Goal: Information Seeking & Learning: Learn about a topic

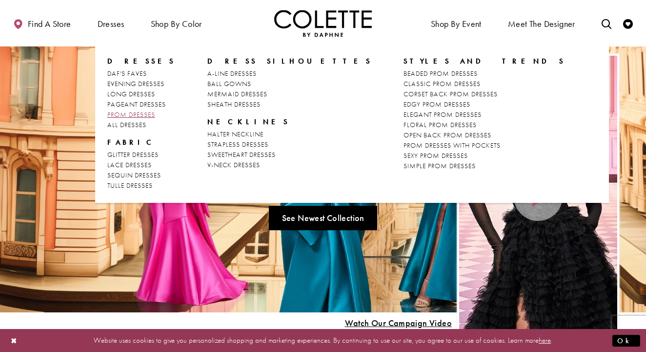
click at [132, 114] on span "PROM DRESSES" at bounding box center [131, 114] width 48 height 9
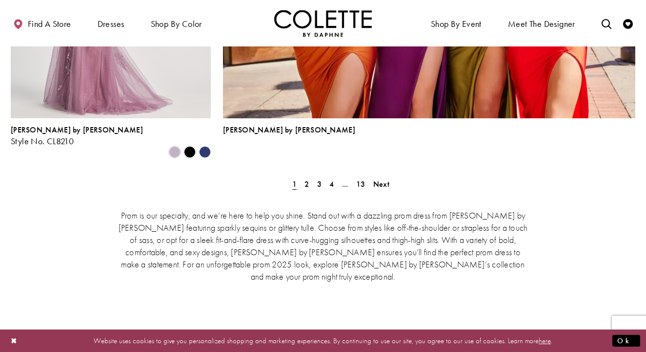
scroll to position [2271, 0]
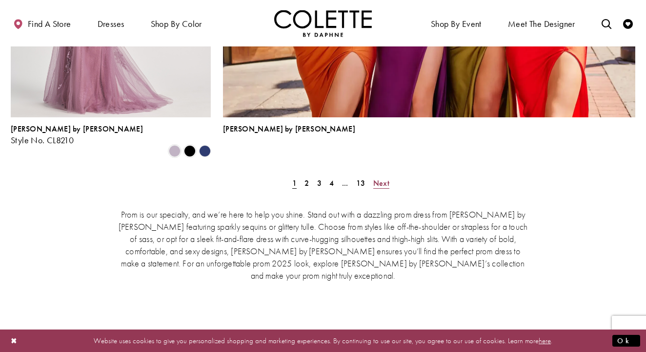
click at [386, 178] on span "Next" at bounding box center [382, 183] width 16 height 10
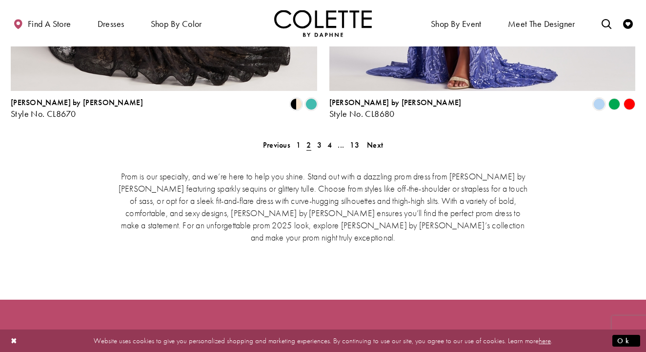
scroll to position [2054, 0]
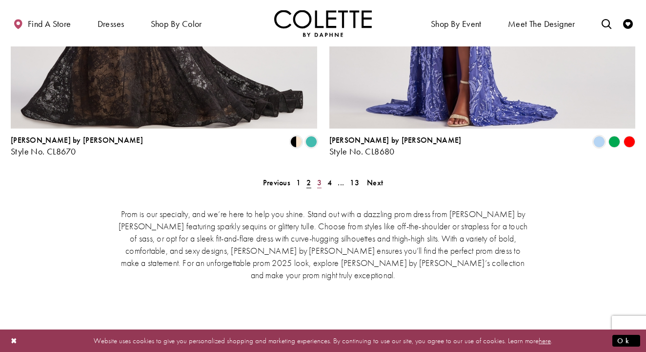
click at [320, 177] on span "3" at bounding box center [319, 182] width 4 height 10
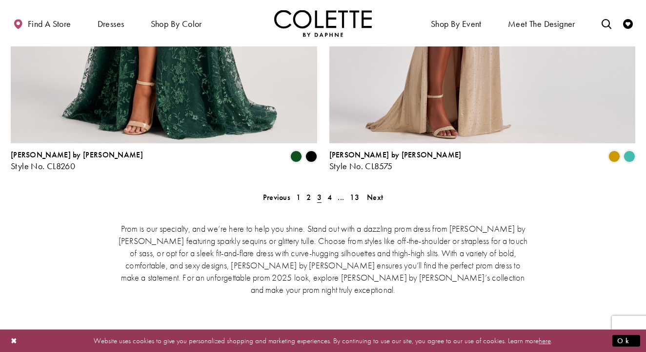
scroll to position [2041, 0]
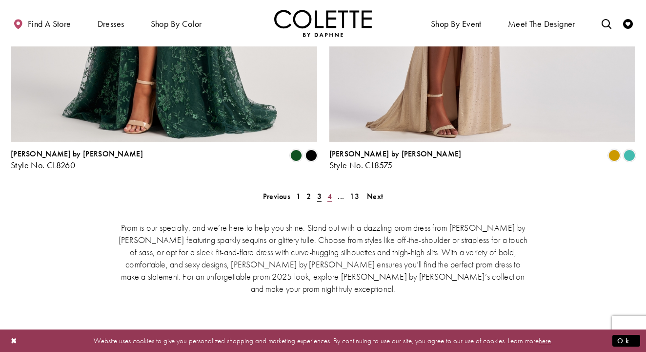
click at [332, 191] on span "4" at bounding box center [330, 196] width 4 height 10
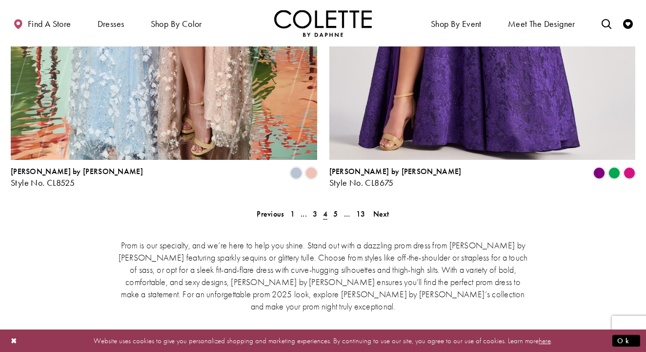
scroll to position [2024, 0]
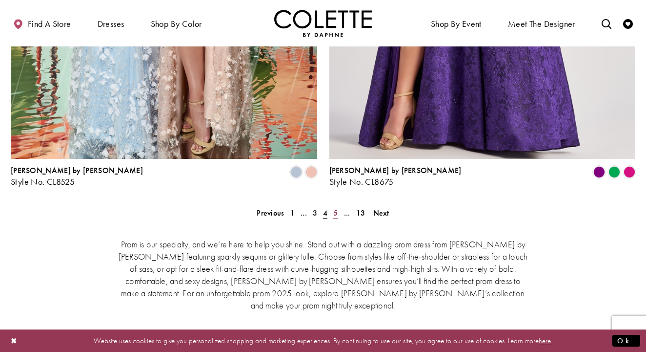
click at [337, 208] on span "5" at bounding box center [336, 213] width 4 height 10
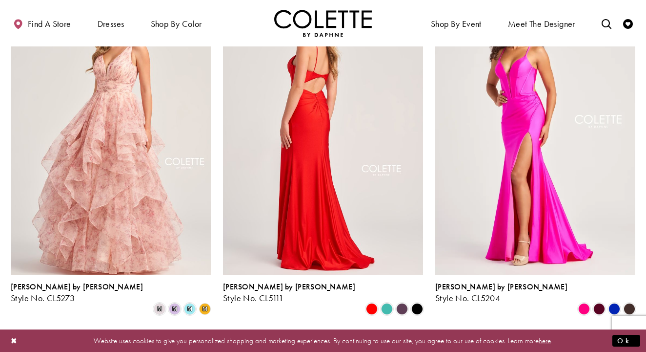
scroll to position [675, 0]
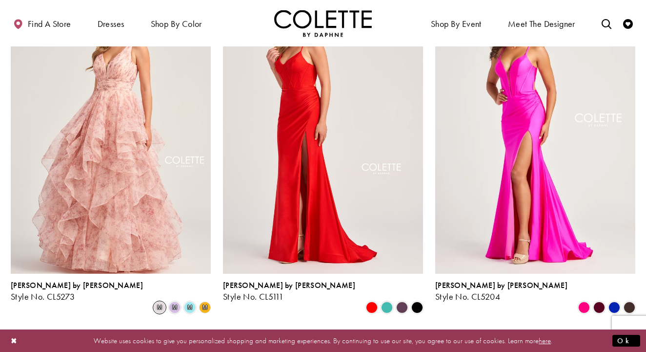
click at [160, 301] on span "m" at bounding box center [160, 307] width 12 height 12
click at [174, 301] on span "m" at bounding box center [175, 307] width 12 height 12
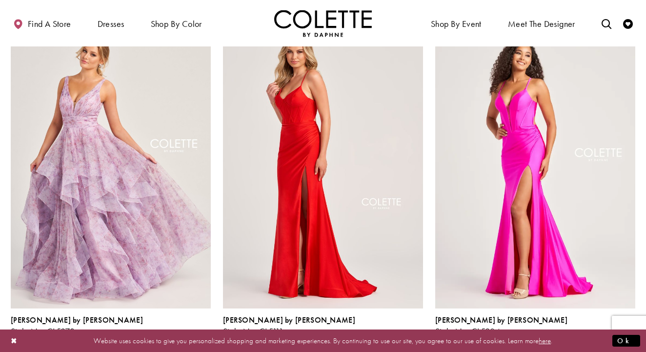
scroll to position [634, 0]
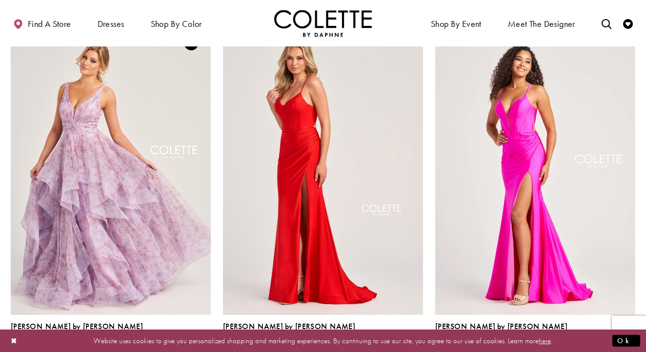
click at [188, 342] on span "m" at bounding box center [190, 348] width 12 height 12
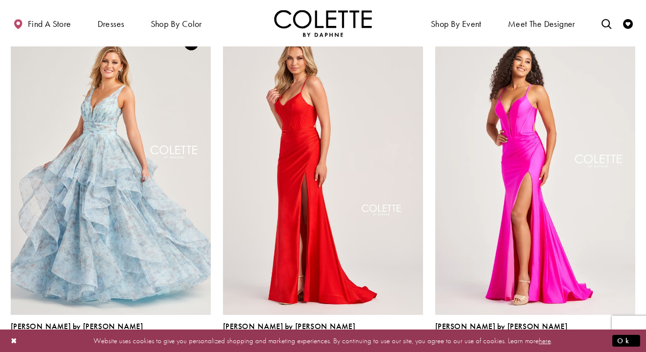
click at [207, 345] on span "m" at bounding box center [205, 348] width 5 height 6
click at [208, 340] on polygon "Product List" at bounding box center [204, 347] width 15 height 15
click at [204, 345] on span "m" at bounding box center [205, 348] width 5 height 6
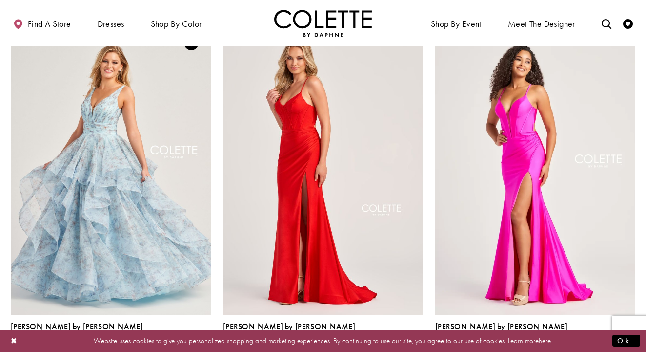
click at [204, 345] on span "m" at bounding box center [205, 348] width 5 height 6
click at [175, 342] on span "m" at bounding box center [175, 348] width 12 height 12
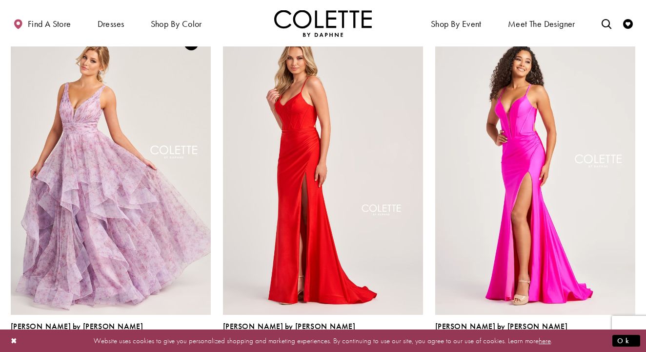
click at [161, 342] on span "m" at bounding box center [160, 348] width 12 height 12
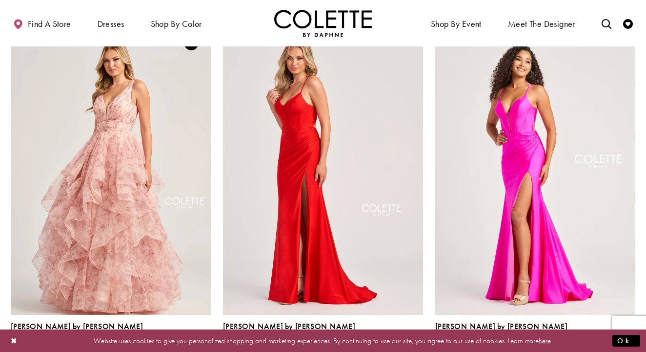
click at [208, 340] on polygon "Product List" at bounding box center [204, 347] width 15 height 15
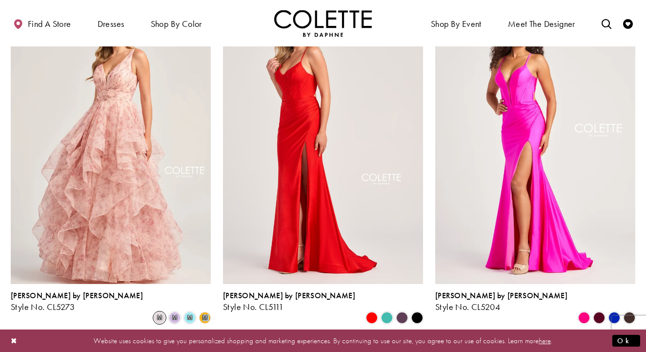
scroll to position [669, 0]
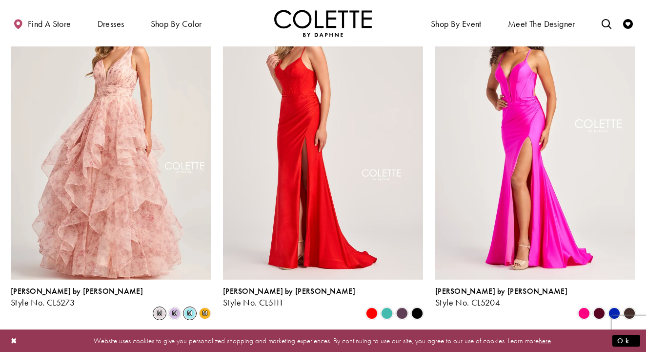
click at [189, 307] on span "m" at bounding box center [190, 313] width 12 height 12
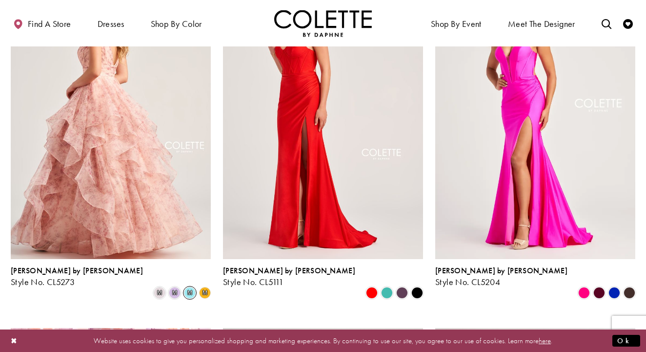
scroll to position [692, 0]
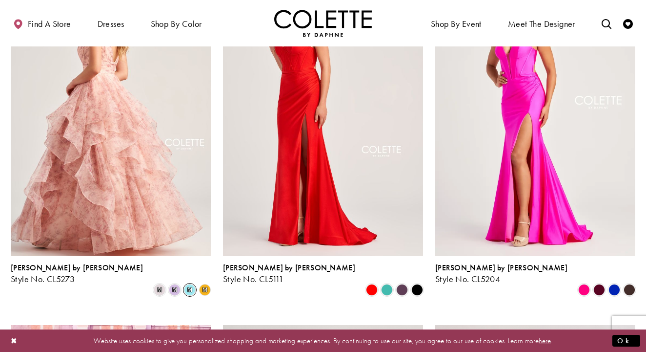
click at [133, 170] on img "Visit Colette by Daphne Style No. CL5273 Page" at bounding box center [111, 110] width 200 height 291
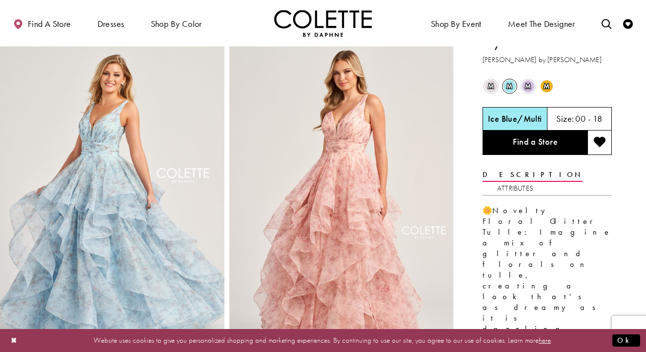
scroll to position [14, 0]
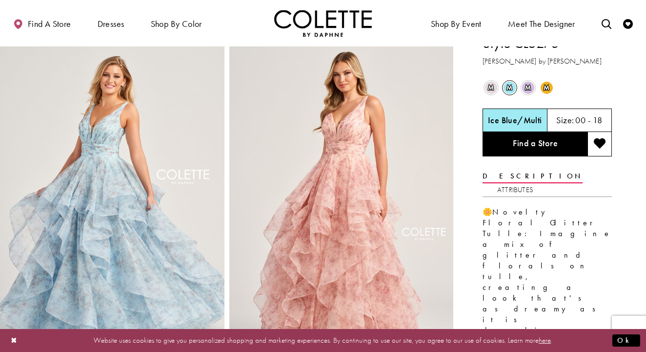
click at [548, 87] on span "m" at bounding box center [547, 88] width 12 height 12
click at [520, 119] on h5 "Buttercup/Multi" at bounding box center [515, 120] width 60 height 10
click at [527, 91] on span "m" at bounding box center [528, 88] width 12 height 12
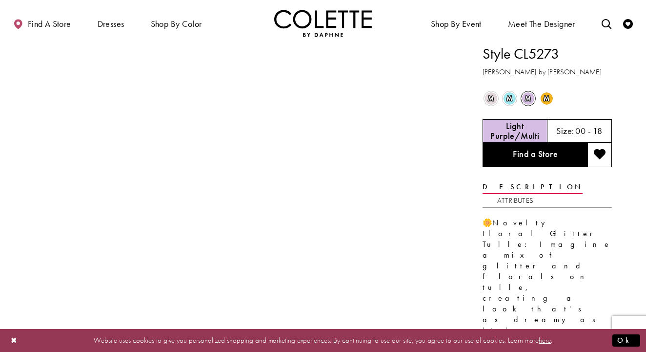
scroll to position [0, 0]
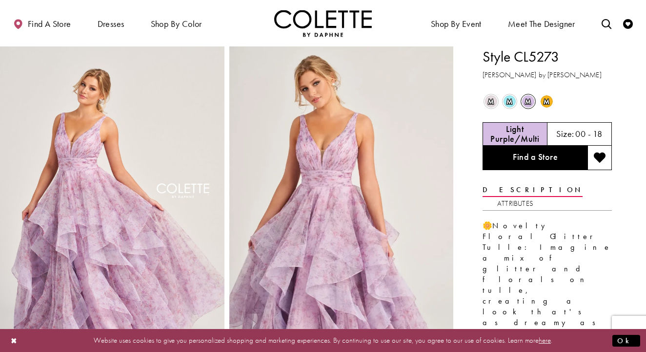
click at [511, 99] on span "m" at bounding box center [510, 101] width 12 height 12
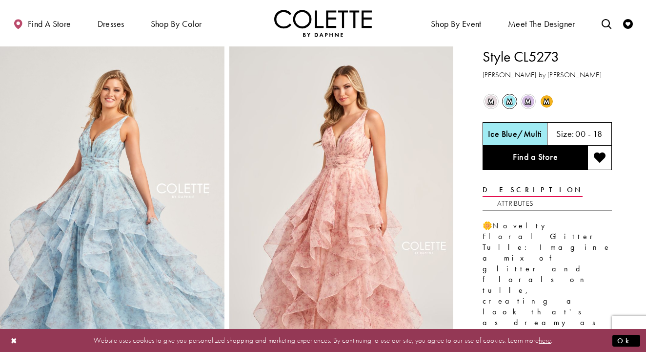
click at [491, 97] on span "m" at bounding box center [491, 101] width 12 height 12
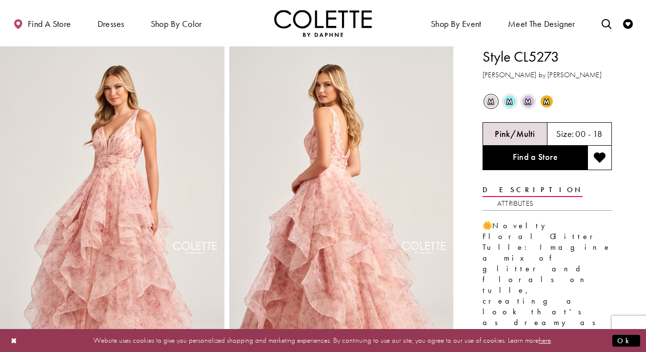
click at [547, 102] on span "m" at bounding box center [547, 101] width 12 height 12
click at [534, 196] on link "Attributes" at bounding box center [516, 203] width 36 height 14
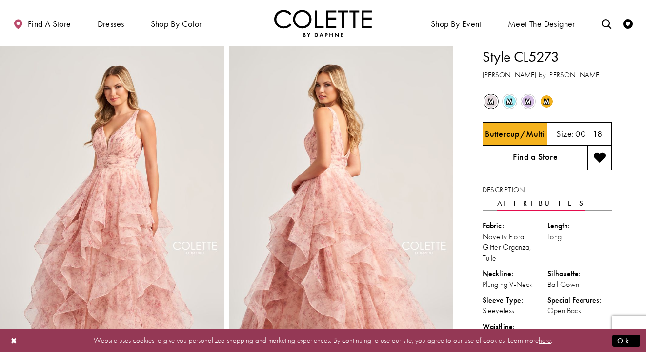
click at [539, 155] on link "Find a Store" at bounding box center [535, 158] width 105 height 24
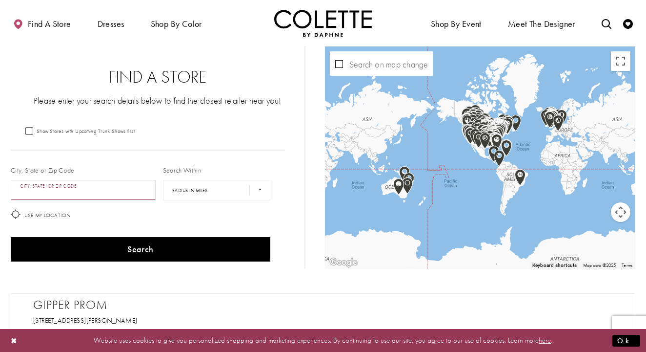
click at [81, 190] on input "City, State, or ZIP Code" at bounding box center [83, 190] width 145 height 21
click at [15, 214] on icon at bounding box center [16, 214] width 10 height 10
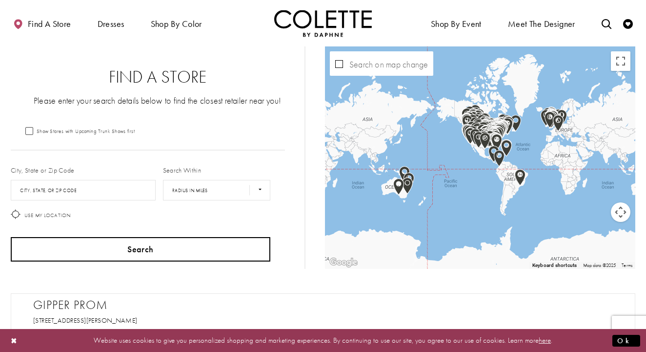
click at [144, 245] on button "Search" at bounding box center [141, 249] width 260 height 24
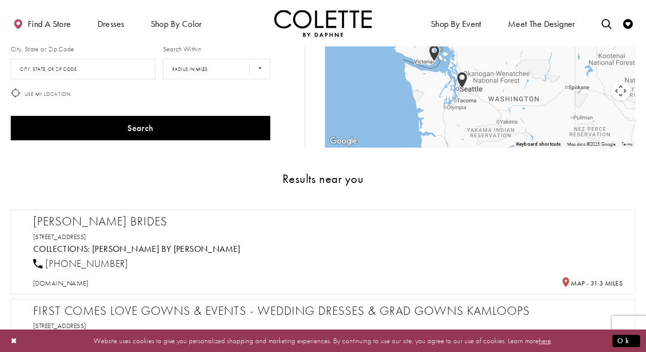
scroll to position [122, 0]
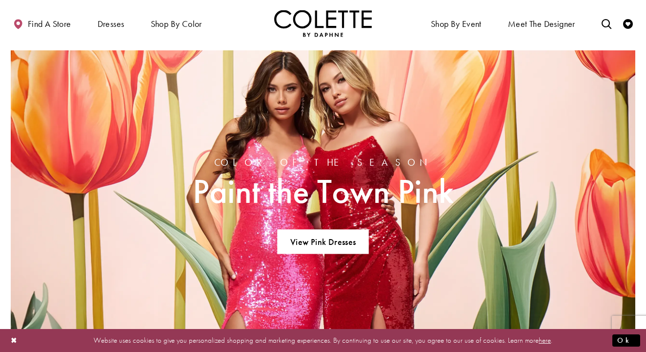
scroll to position [560, 0]
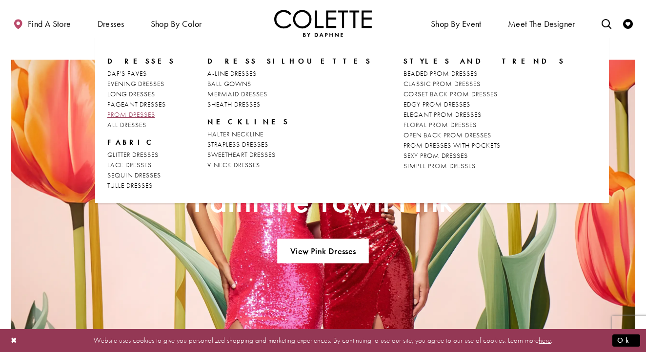
click at [134, 113] on span "PROM DRESSES" at bounding box center [131, 114] width 48 height 9
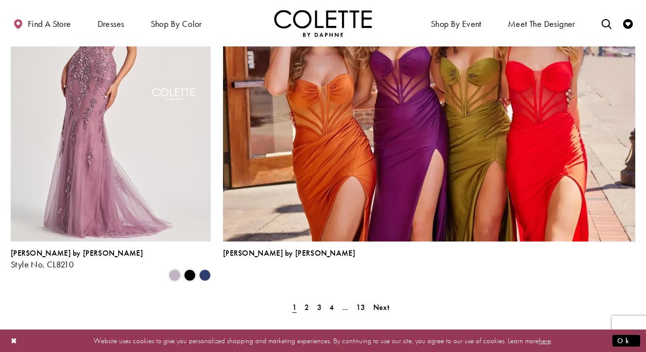
scroll to position [2125, 0]
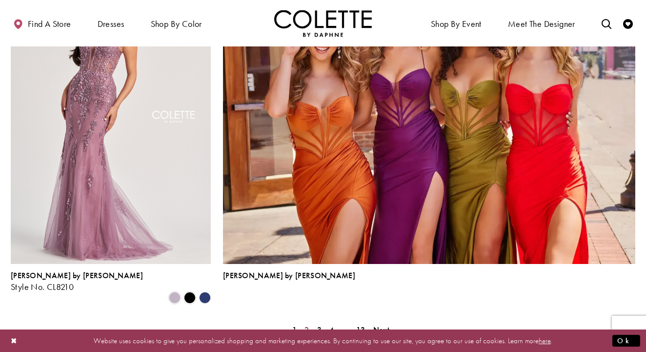
click at [307, 324] on span "2" at bounding box center [307, 329] width 4 height 10
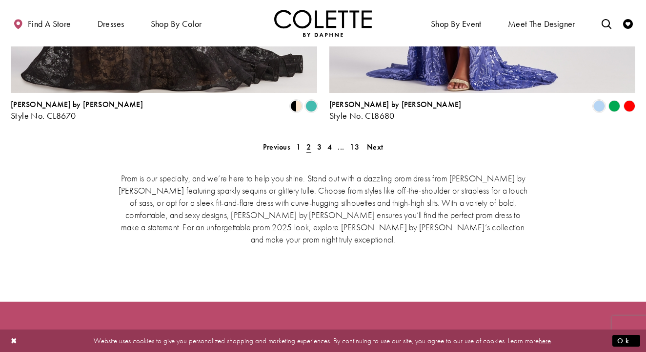
scroll to position [2089, 0]
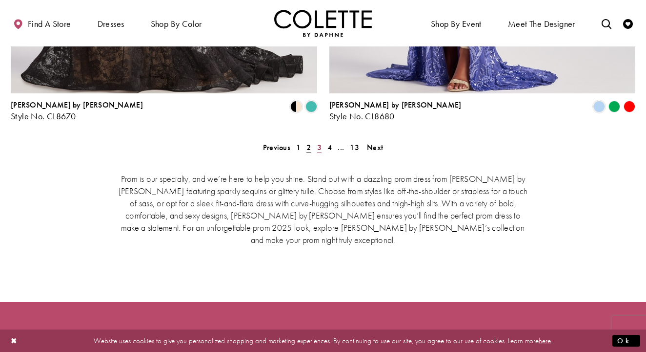
click at [318, 142] on span "3" at bounding box center [319, 147] width 4 height 10
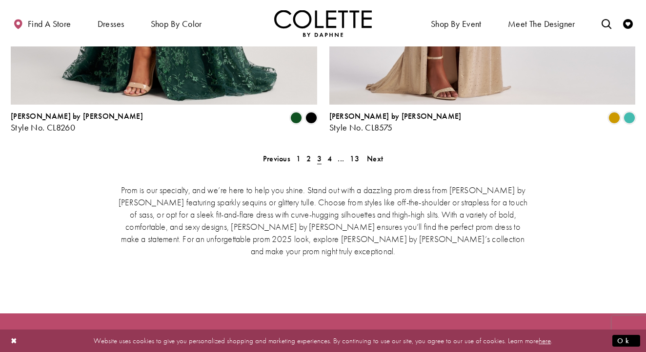
scroll to position [2059, 0]
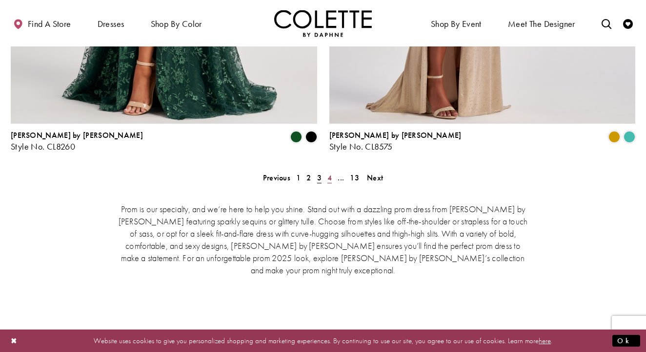
click at [331, 172] on span "4" at bounding box center [330, 177] width 4 height 10
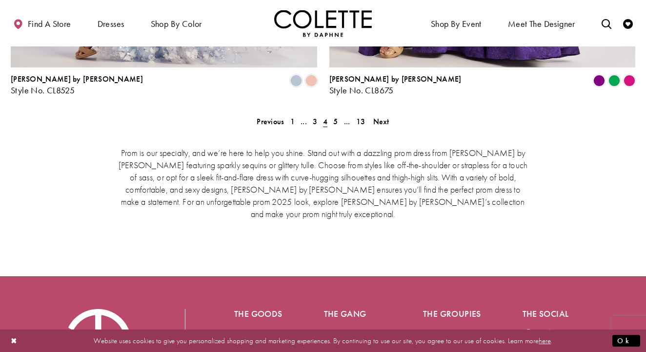
scroll to position [2106, 0]
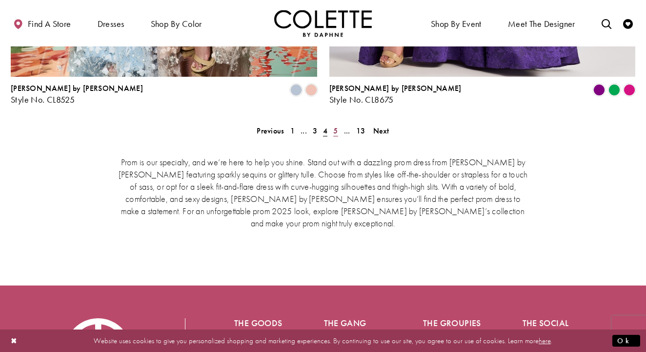
click at [336, 125] on span "5" at bounding box center [336, 130] width 4 height 10
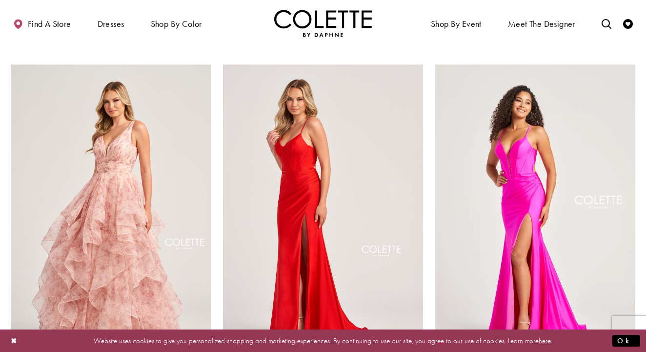
scroll to position [596, 0]
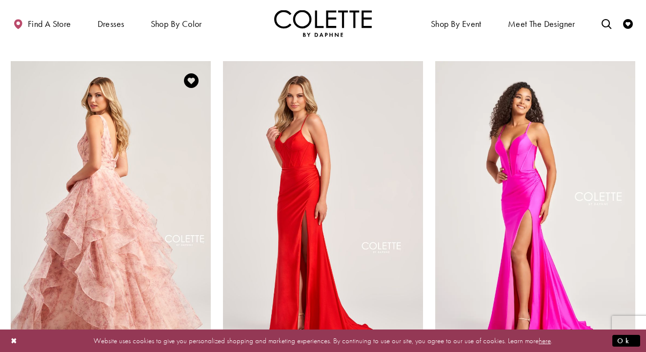
click at [141, 180] on img "Visit Colette by Daphne Style No. CL5273 Page" at bounding box center [111, 206] width 200 height 291
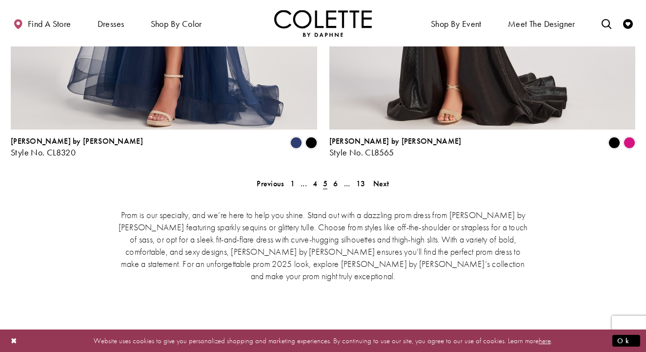
scroll to position [2054, 0]
click at [336, 178] on span "6" at bounding box center [336, 183] width 4 height 10
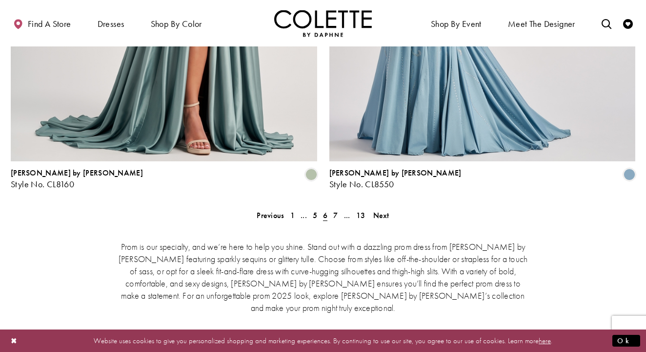
scroll to position [2001, 0]
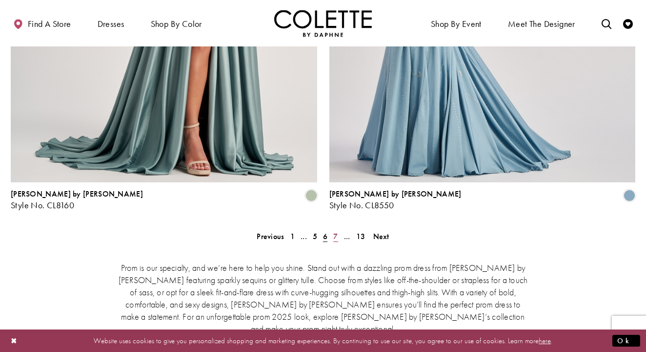
click at [336, 231] on span "7" at bounding box center [336, 236] width 4 height 10
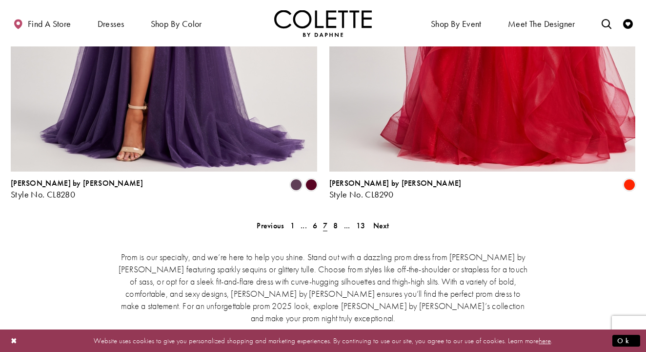
scroll to position [1992, 0]
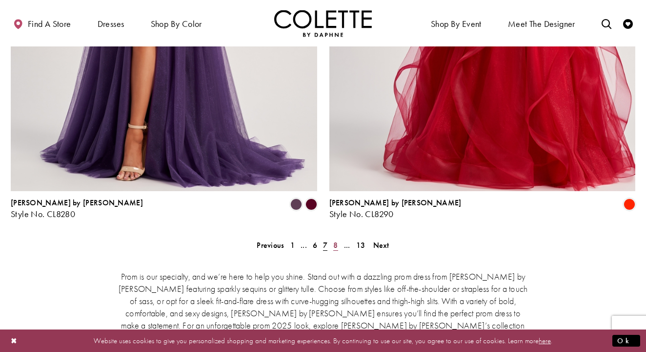
click at [335, 240] on span "8" at bounding box center [336, 245] width 4 height 10
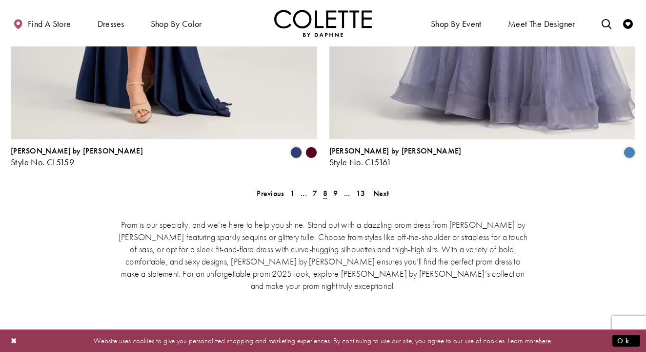
scroll to position [2026, 0]
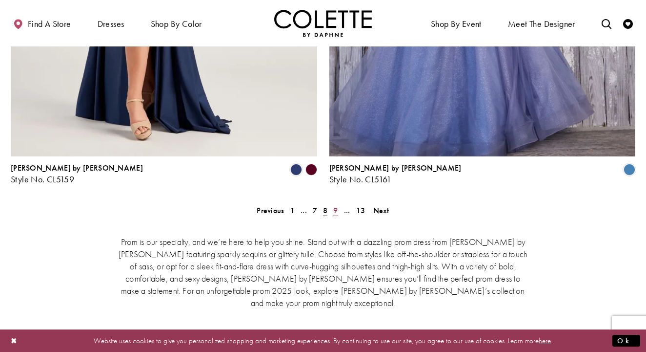
click at [337, 205] on span "9" at bounding box center [336, 210] width 4 height 10
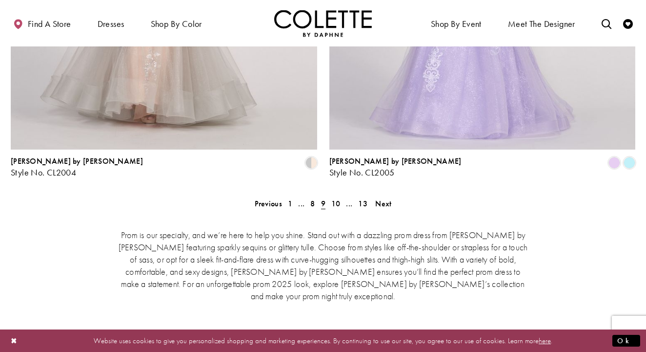
scroll to position [2004, 0]
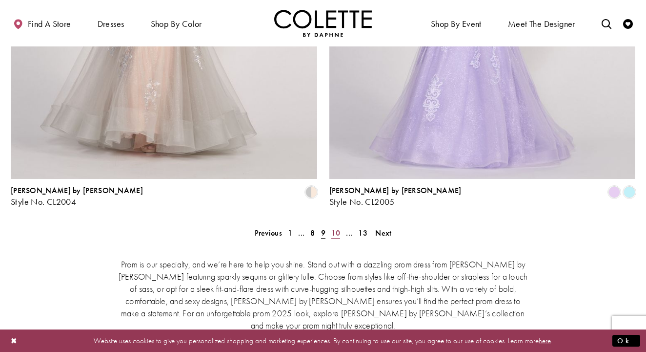
click at [335, 228] on span "10" at bounding box center [336, 233] width 9 height 10
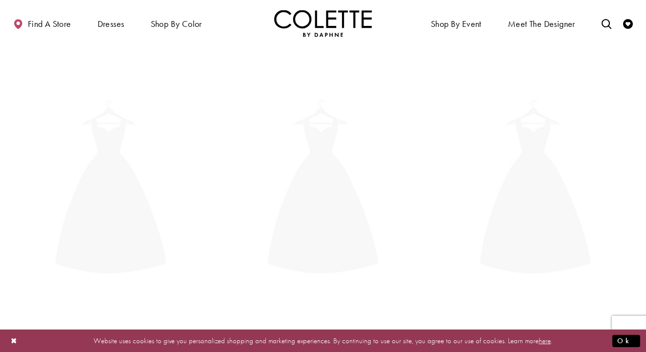
scroll to position [250, 0]
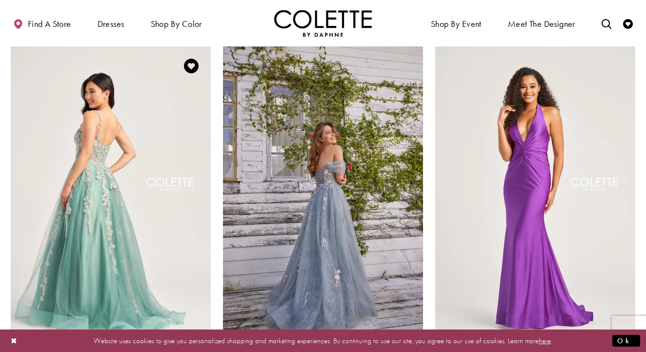
click at [22, 99] on img "Visit Colette by Daphne Style No. CL5165 Page" at bounding box center [111, 191] width 200 height 291
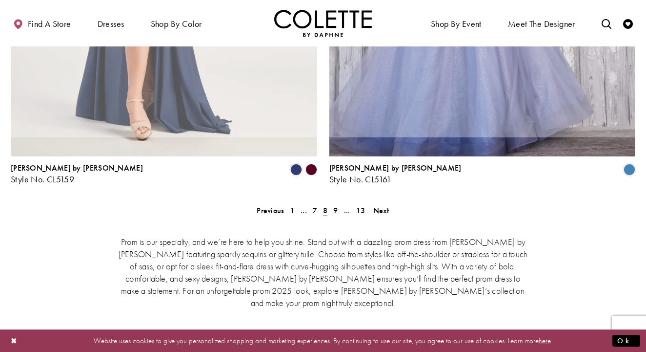
scroll to position [250, 0]
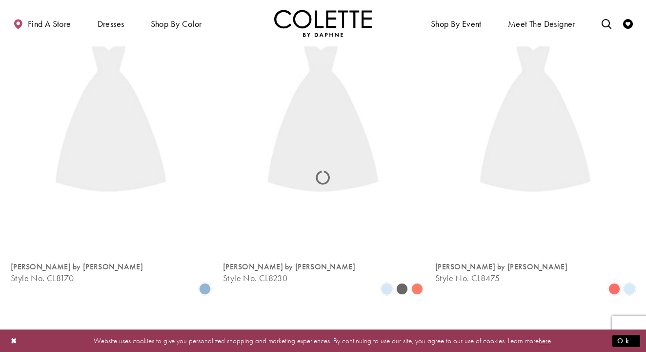
scroll to position [250, 0]
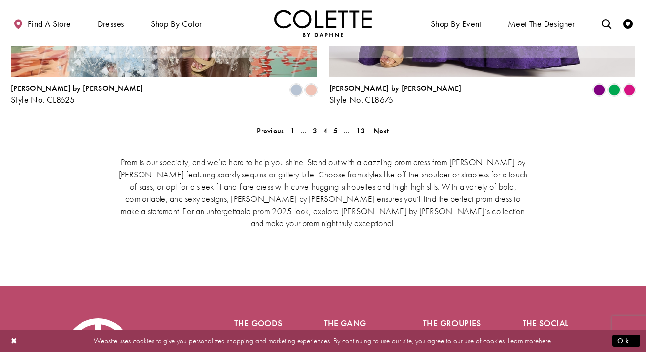
scroll to position [250, 0]
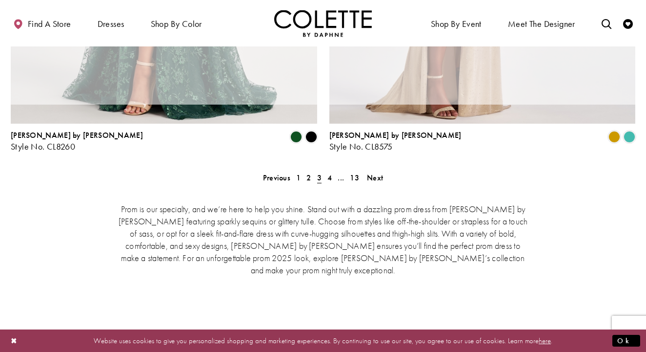
scroll to position [250, 0]
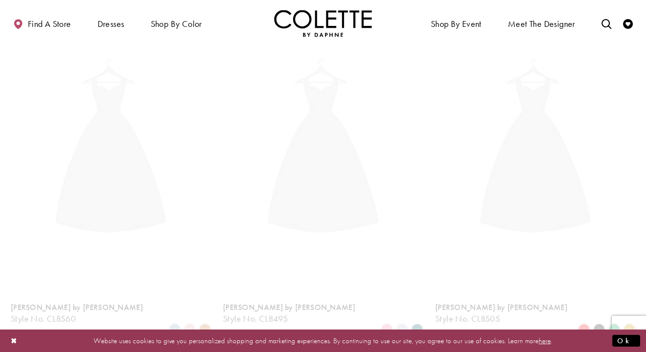
scroll to position [250, 0]
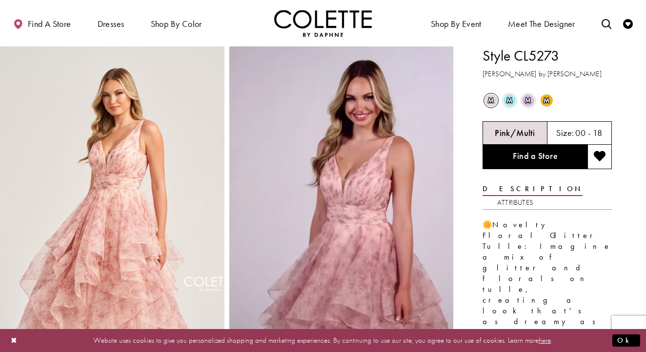
scroll to position [2, 0]
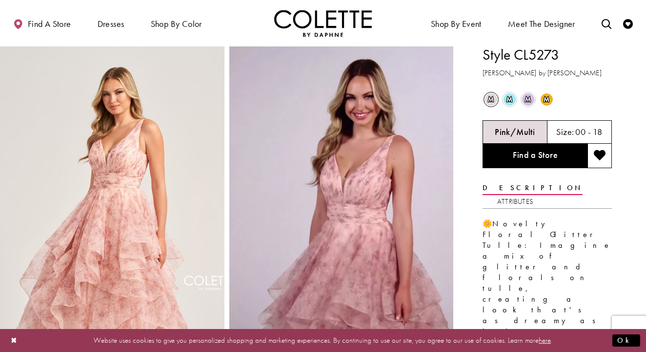
click at [491, 101] on span "m" at bounding box center [491, 99] width 12 height 12
click at [511, 101] on span "m" at bounding box center [510, 99] width 12 height 12
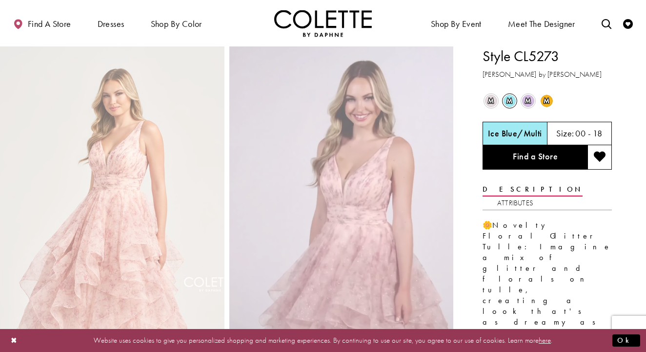
scroll to position [0, 0]
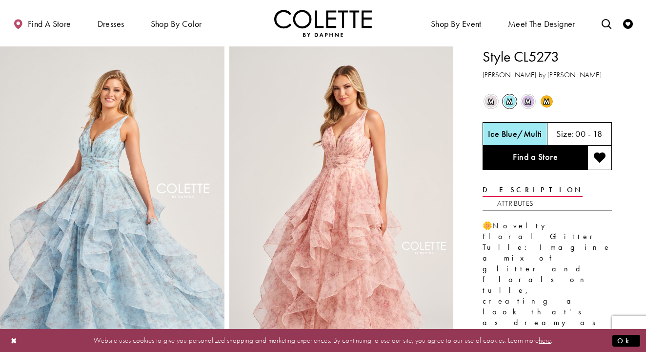
click at [533, 102] on span "m" at bounding box center [528, 101] width 12 height 12
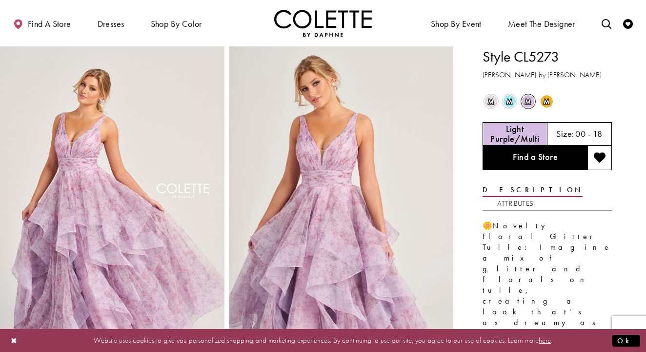
click at [547, 100] on span "m" at bounding box center [547, 101] width 12 height 12
click at [547, 101] on span "m" at bounding box center [547, 101] width 12 height 12
click at [547, 102] on span "m" at bounding box center [547, 101] width 12 height 12
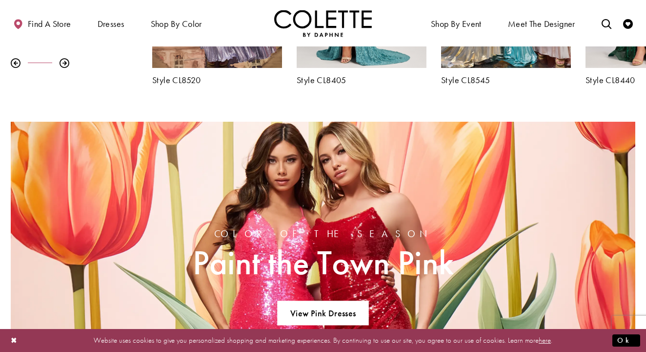
scroll to position [495, 0]
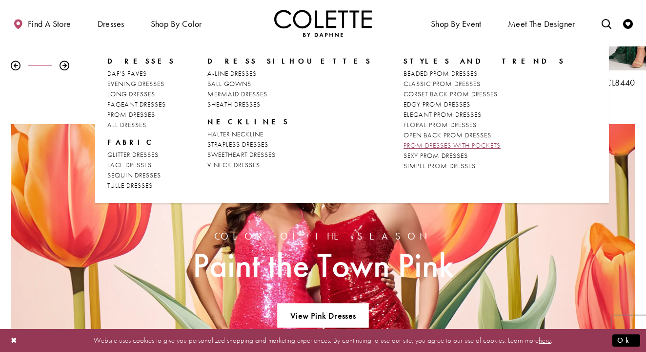
click at [404, 143] on span "PROM DRESSES WITH POCKETS" at bounding box center [452, 145] width 97 height 9
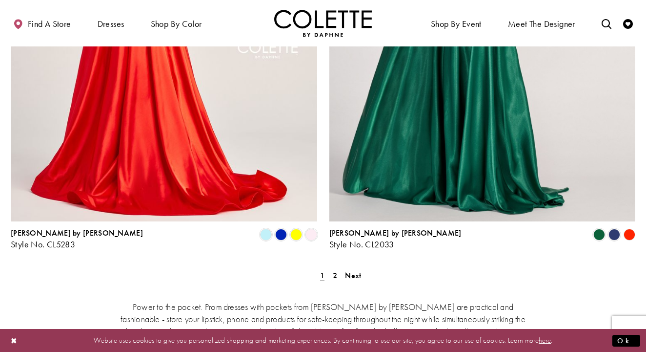
scroll to position [1764, 0]
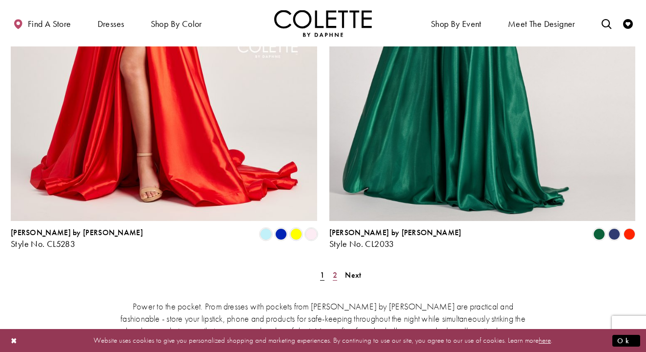
click at [336, 270] on span "2" at bounding box center [335, 275] width 4 height 10
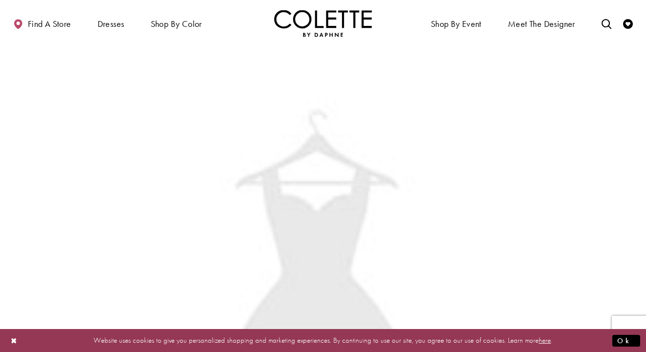
scroll to position [53, 0]
